Goal: Communication & Community: Answer question/provide support

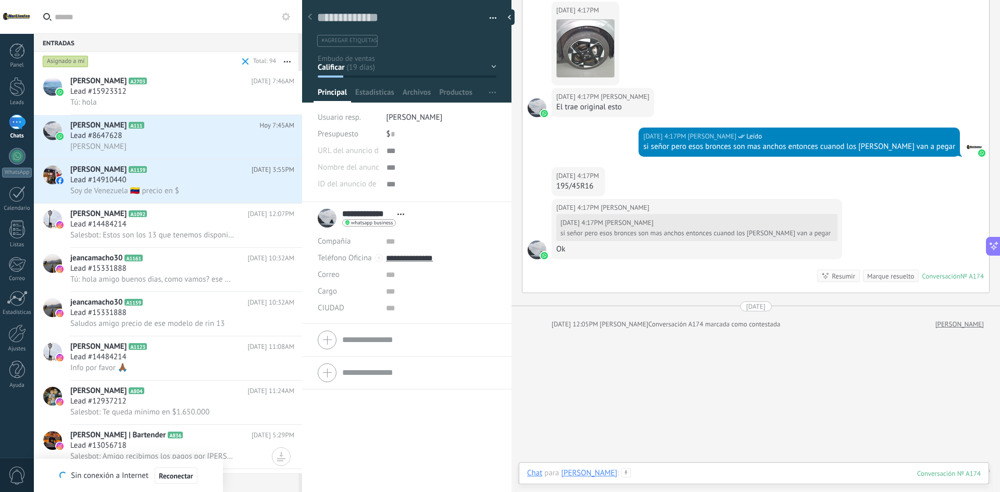
click at [675, 468] on div at bounding box center [754, 483] width 454 height 31
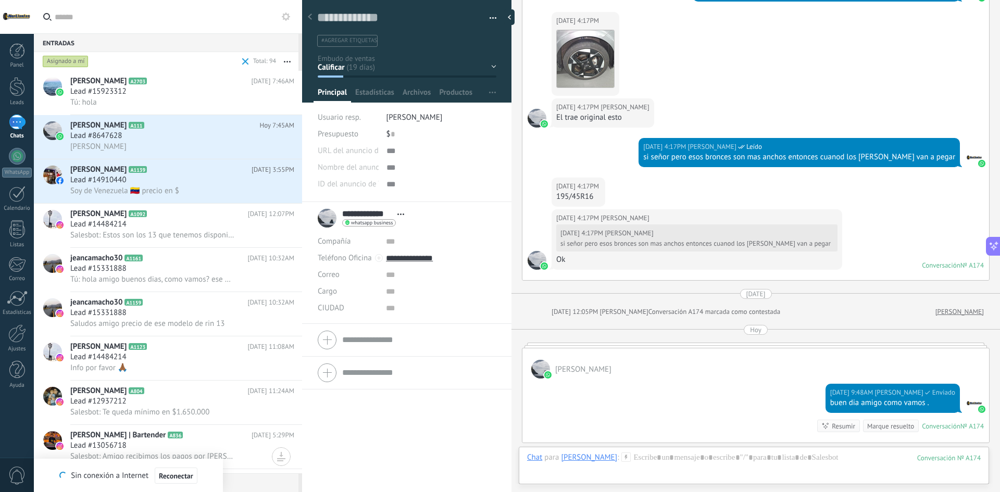
click at [242, 59] on span at bounding box center [246, 61] width 12 height 21
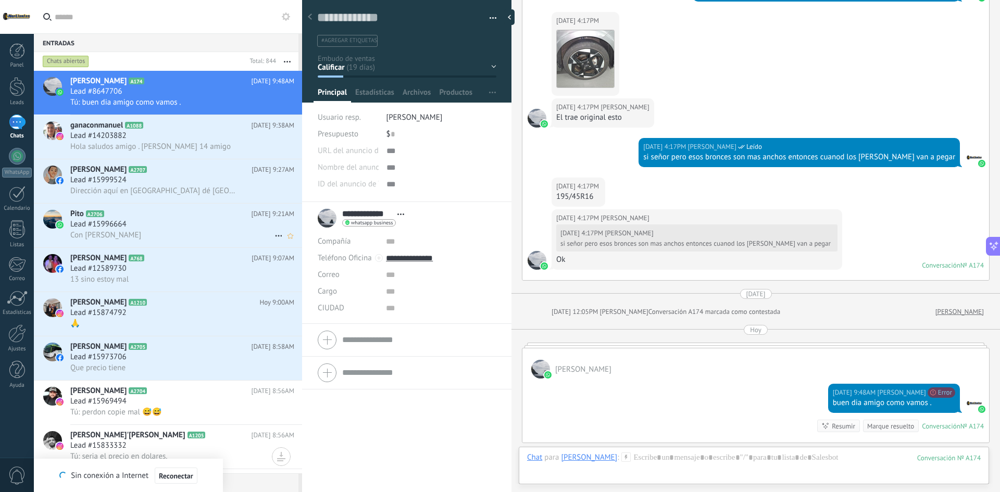
click at [156, 231] on div "Con [PERSON_NAME]" at bounding box center [182, 235] width 224 height 11
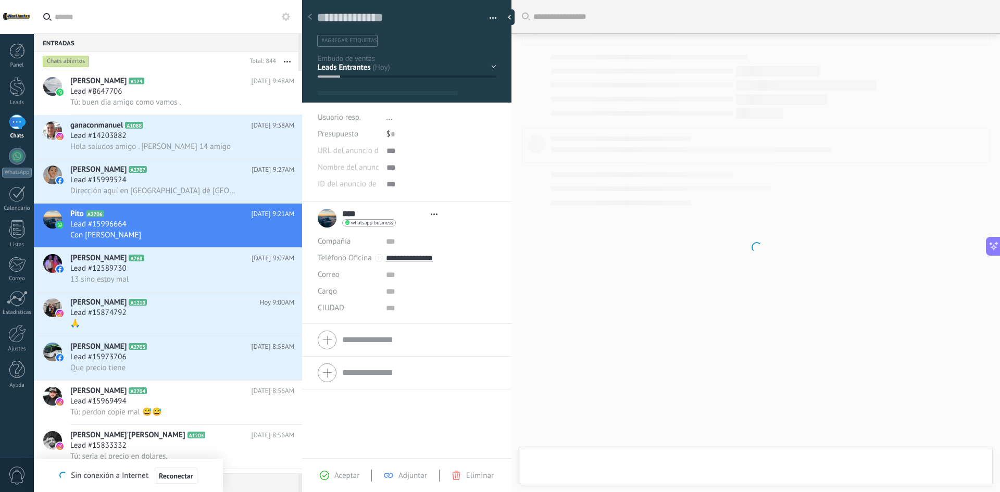
type textarea "**********"
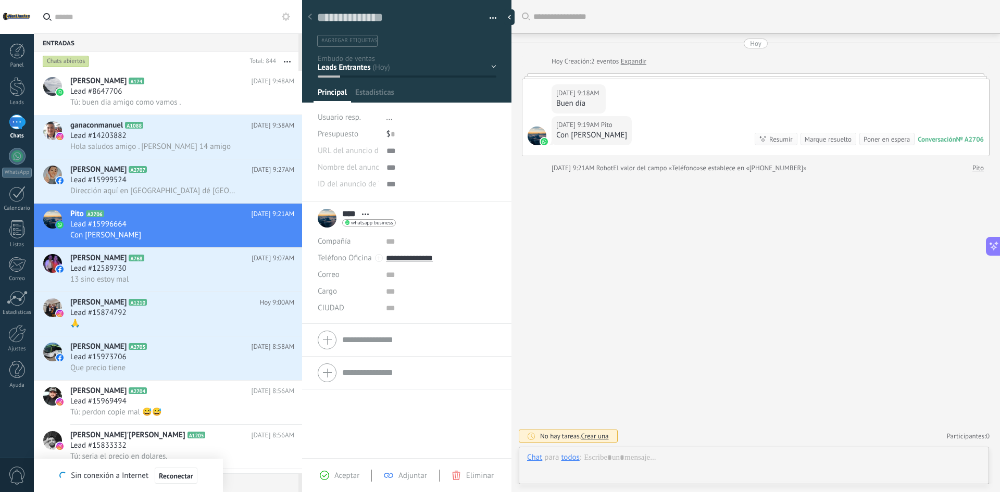
scroll to position [16, 0]
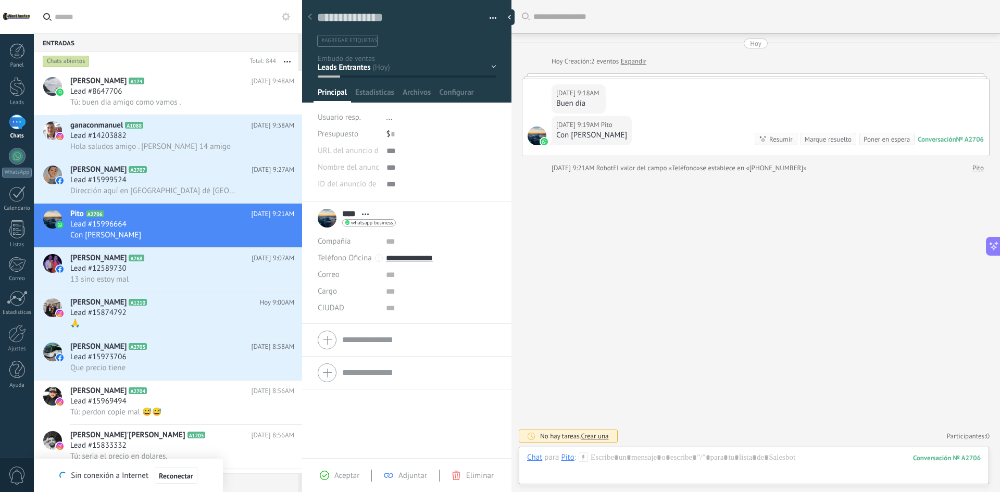
click at [701, 451] on div "Chat Correo Nota Tarea Chat para Pito : 2706 Enviar Cancelar Rastrear clics en …" at bounding box center [754, 466] width 471 height 38
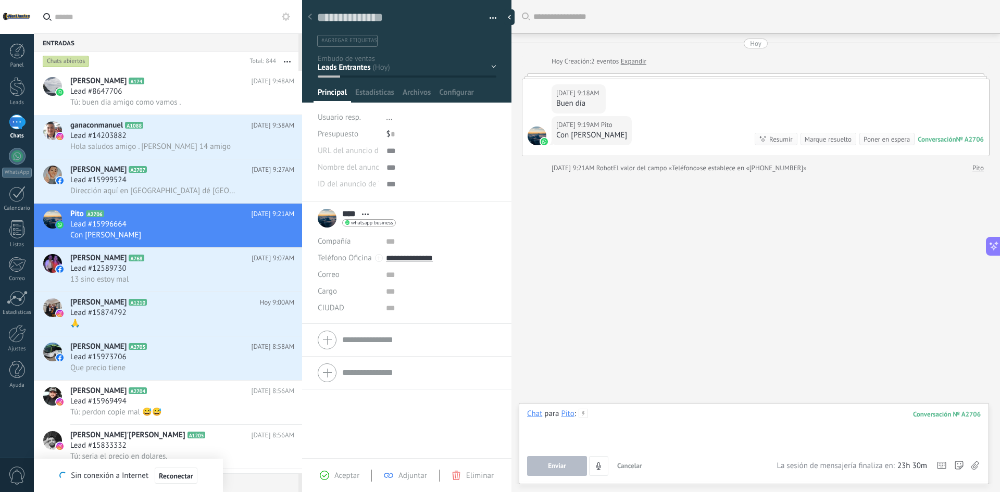
click at [681, 419] on div at bounding box center [754, 429] width 454 height 40
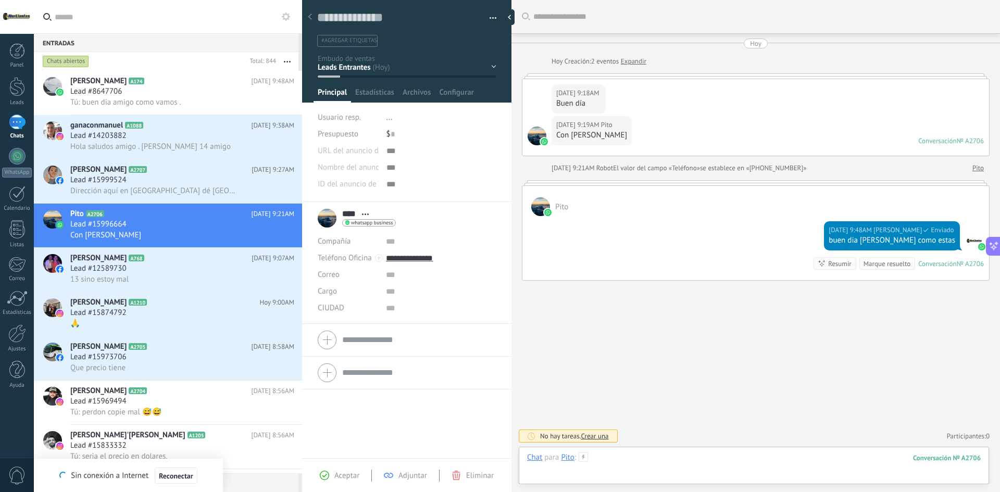
click at [686, 457] on div at bounding box center [754, 468] width 454 height 31
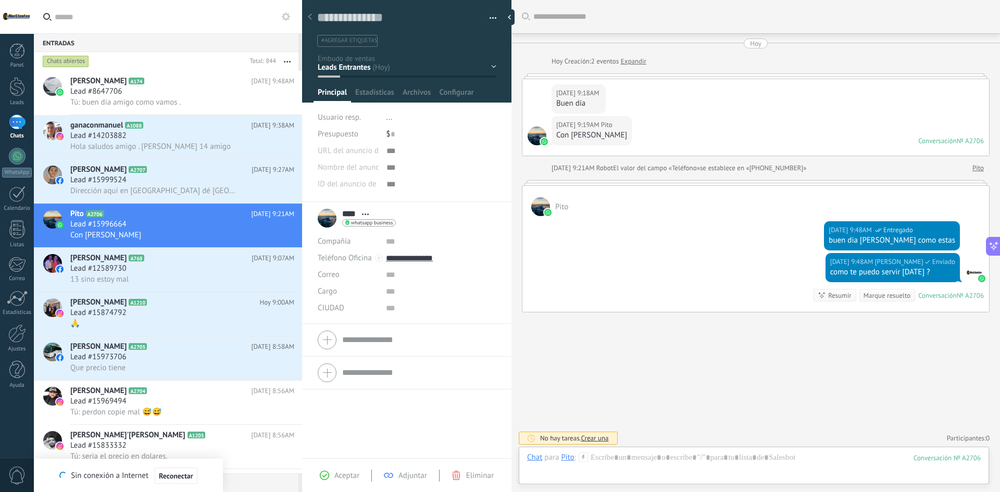
scroll to position [2, 0]
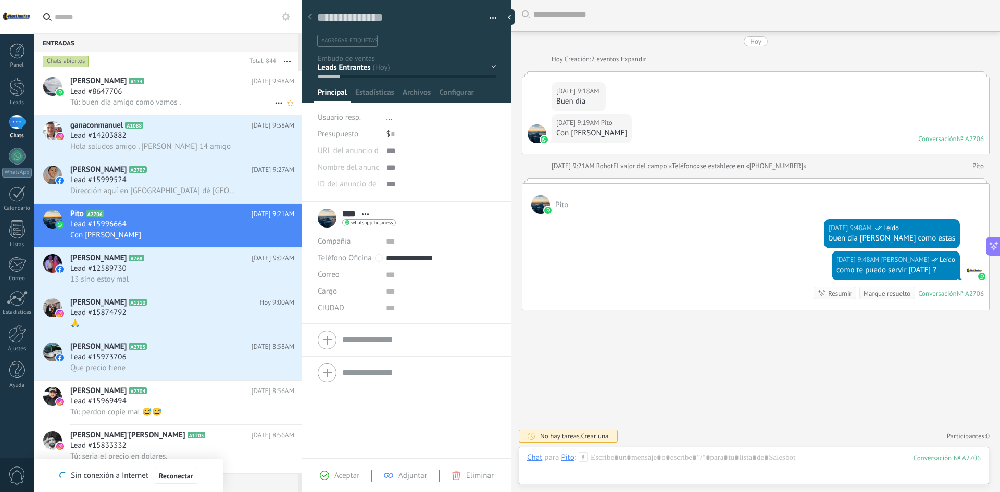
click at [147, 82] on icon at bounding box center [152, 81] width 10 height 10
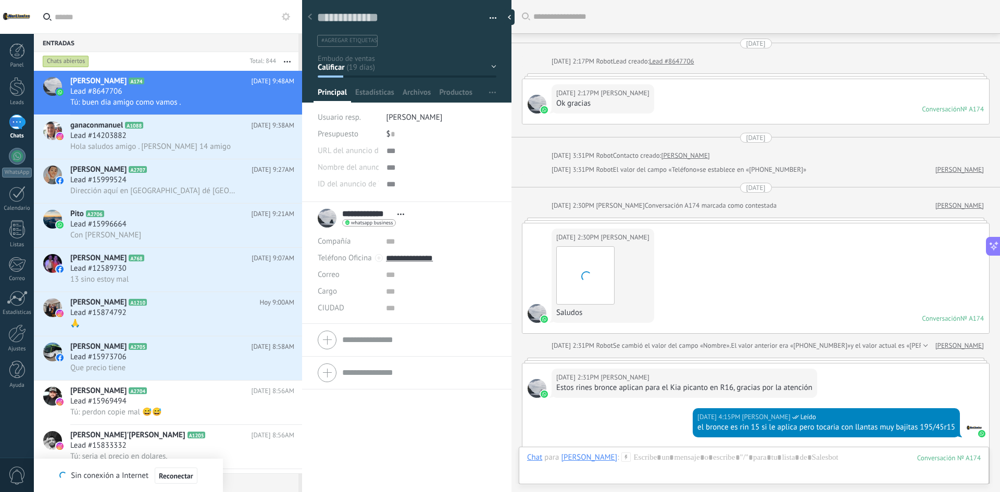
scroll to position [577, 0]
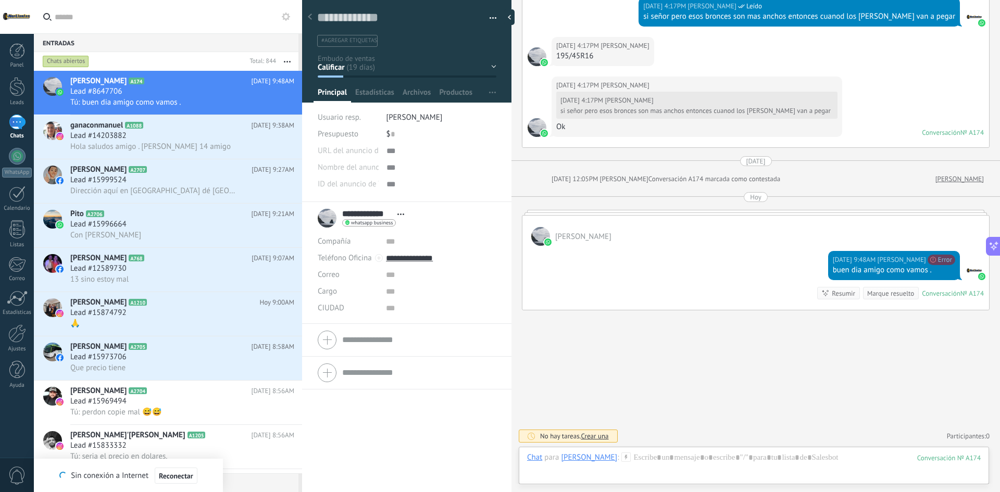
click at [175, 232] on div "Con [PERSON_NAME]" at bounding box center [182, 235] width 224 height 11
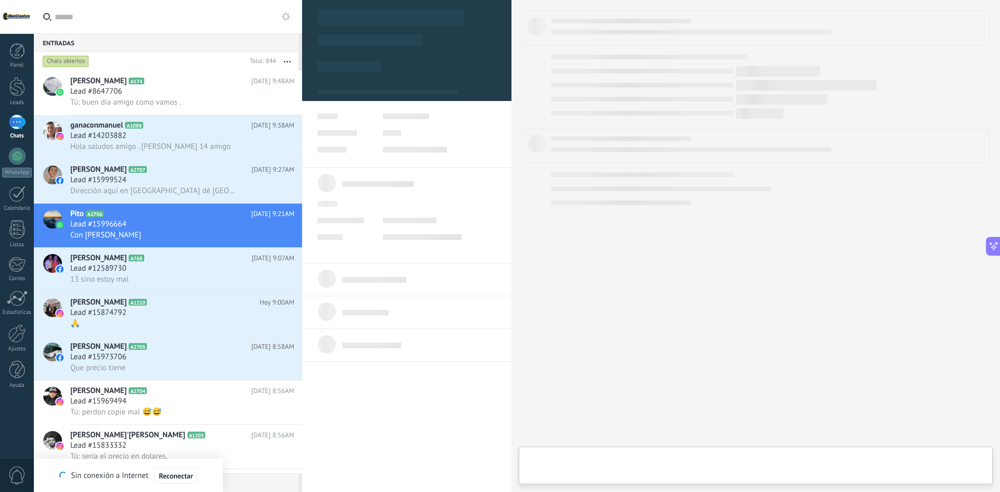
type textarea "**********"
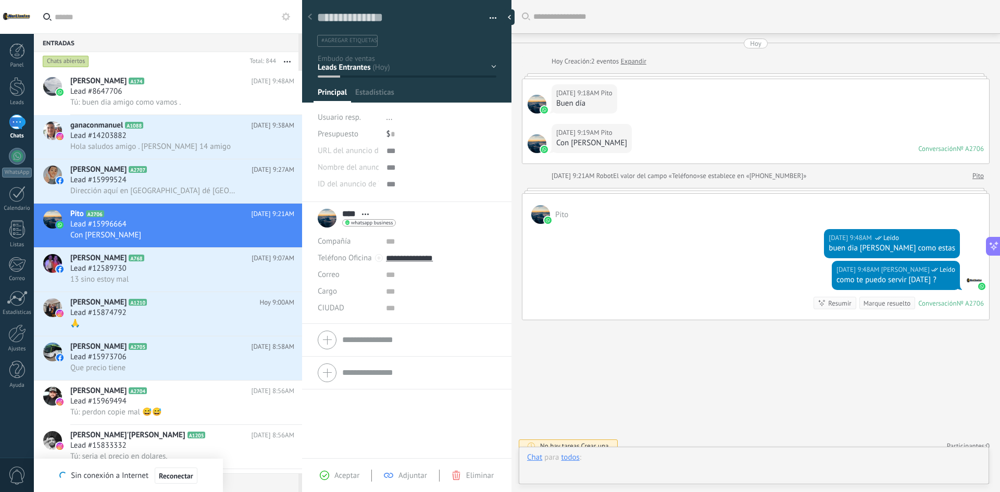
scroll to position [10, 0]
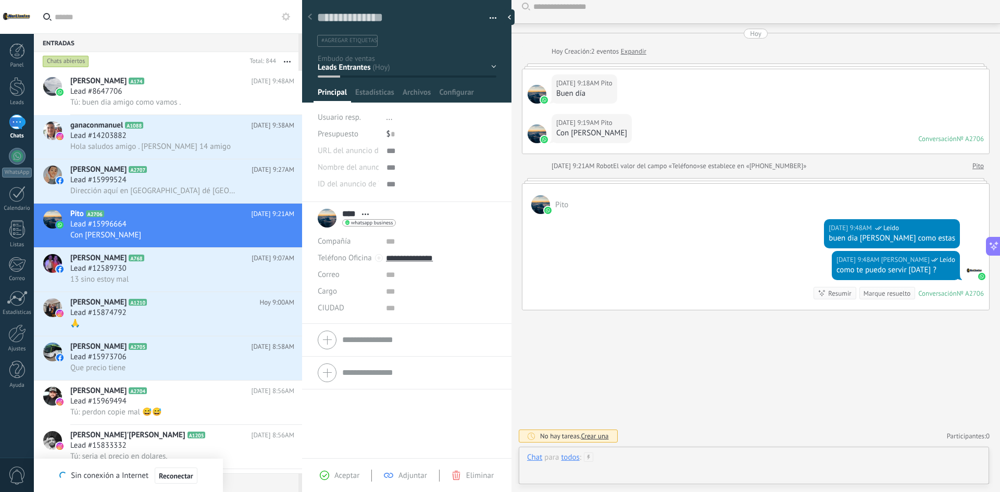
click at [721, 462] on div at bounding box center [754, 468] width 454 height 31
click at [274, 234] on icon at bounding box center [279, 236] width 13 height 13
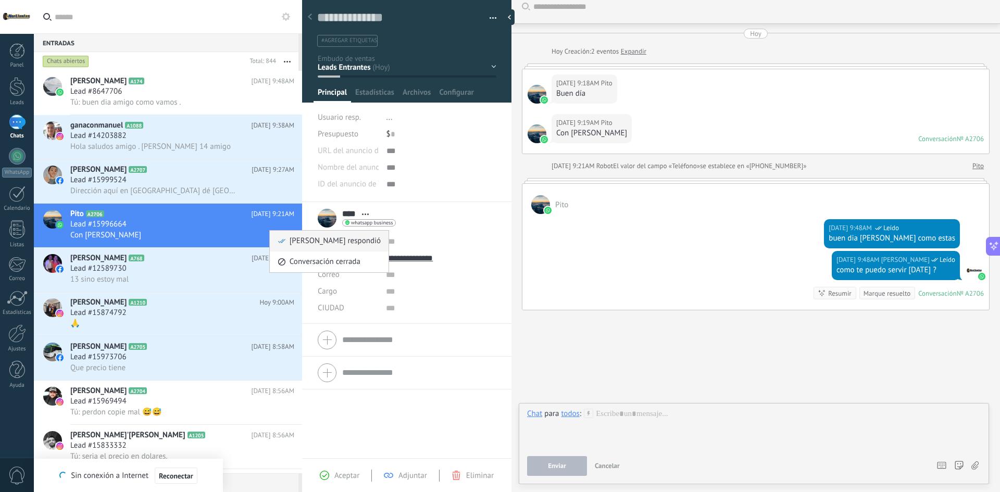
click at [287, 241] on div "[PERSON_NAME] respondió" at bounding box center [329, 241] width 103 height 21
click at [642, 417] on div at bounding box center [754, 429] width 454 height 40
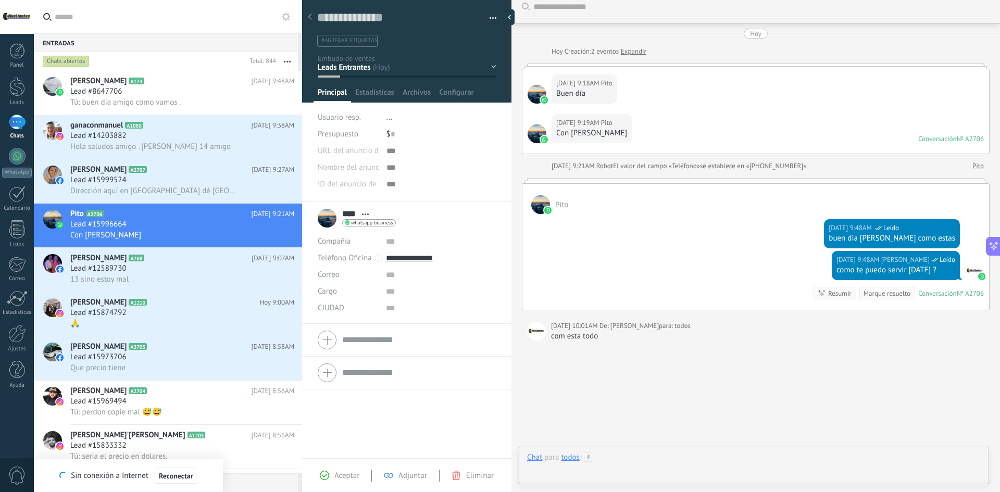
click at [653, 455] on div at bounding box center [754, 468] width 454 height 31
click at [568, 411] on div "todos" at bounding box center [570, 413] width 18 height 9
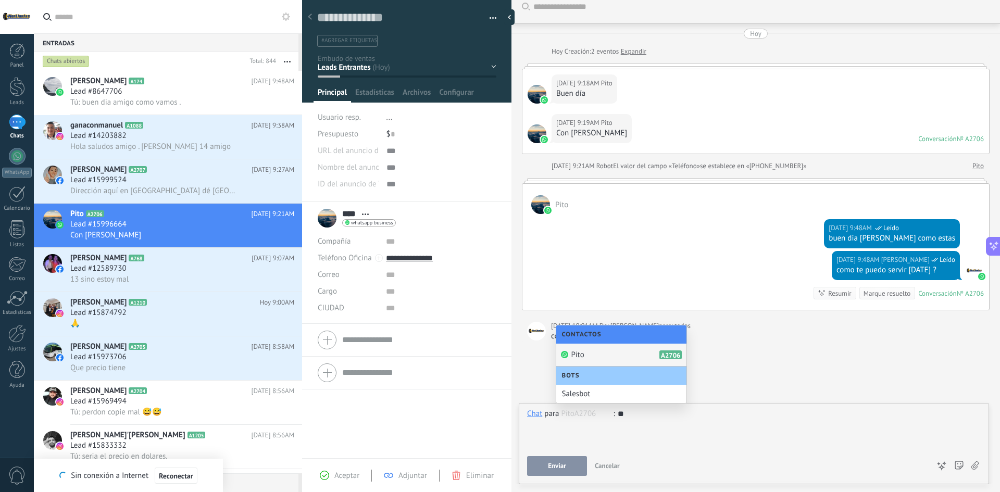
click at [593, 355] on div "Pito A2706" at bounding box center [621, 355] width 130 height 23
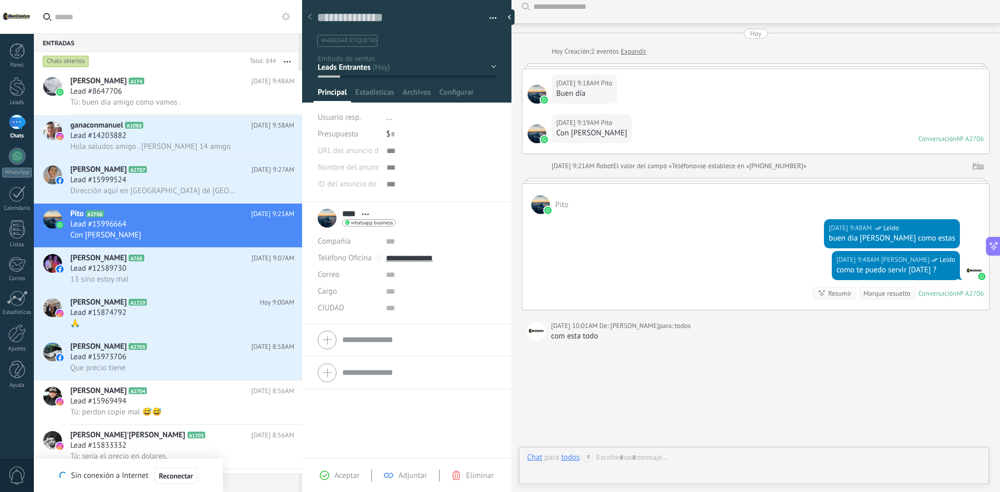
scroll to position [41, 0]
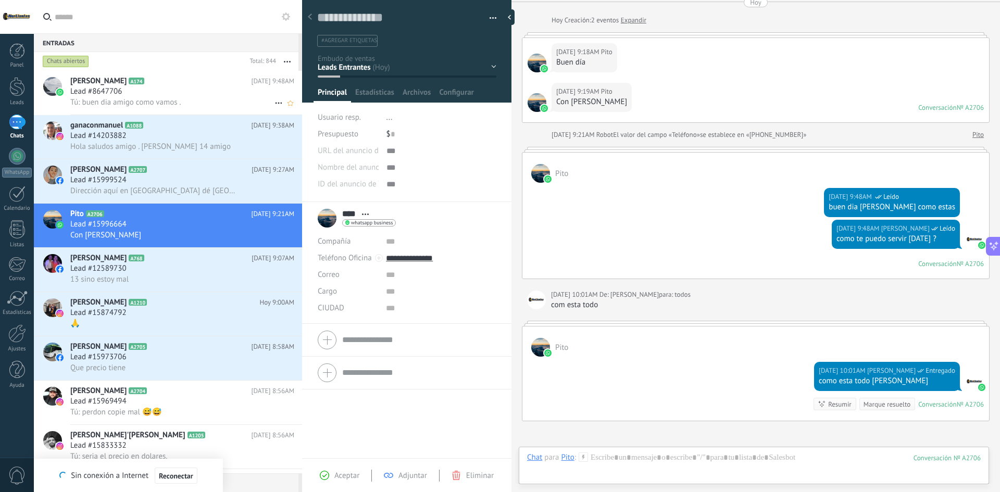
click at [145, 96] on div "Lead #8647706" at bounding box center [182, 91] width 224 height 10
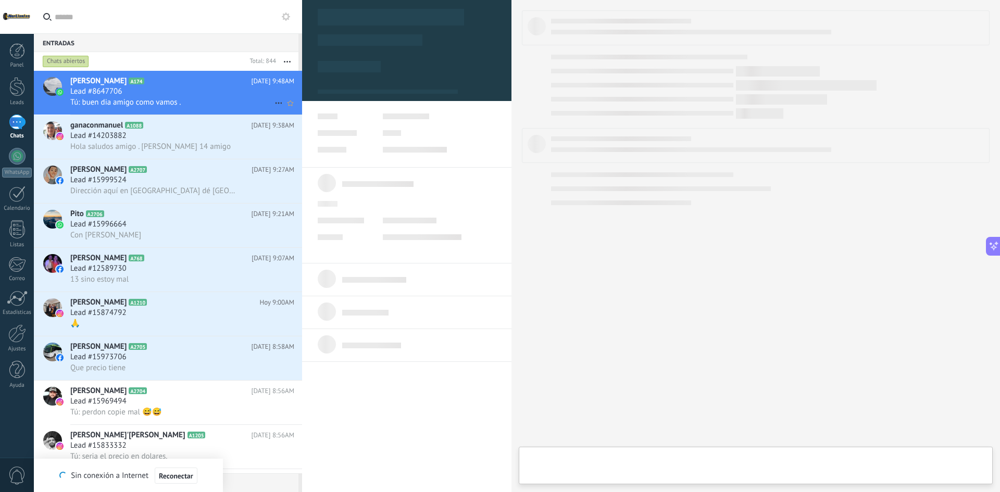
type textarea "**********"
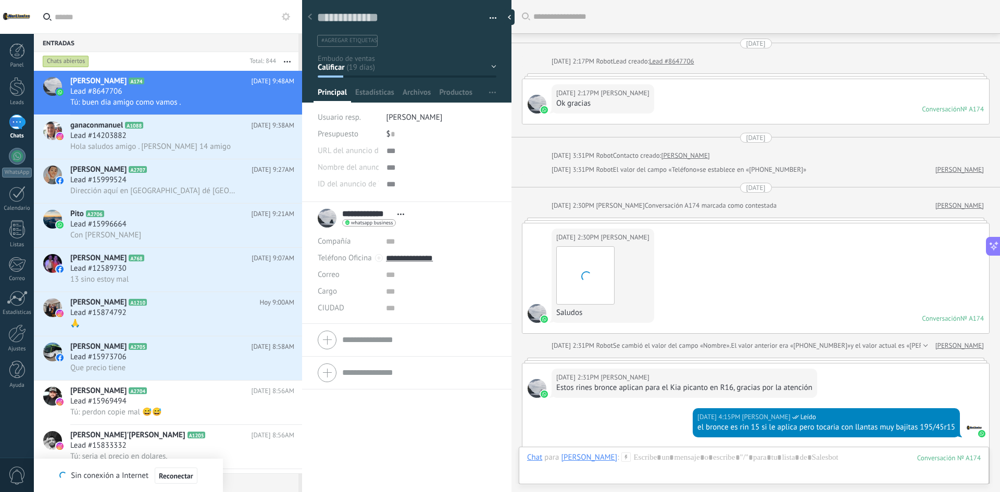
scroll to position [577, 0]
